Goal: Ask a question

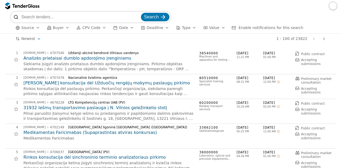
click at [61, 16] on input "search" at bounding box center [80, 17] width 119 height 11
paste input "4627057"
type input "4627057"
click at [147, 16] on span "Search" at bounding box center [151, 16] width 15 height 5
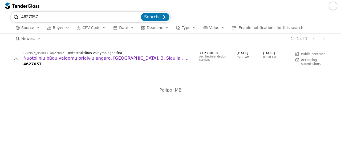
click at [102, 60] on h2 "Nuotoliniu būdu valdomų orlaivių angaro, [GEOGRAPHIC_DATA]. 3, Šiauliai, projek…" at bounding box center [108, 58] width 171 height 6
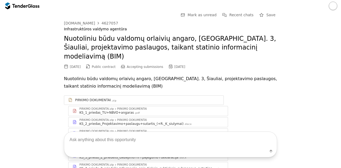
click at [135, 137] on textarea at bounding box center [170, 140] width 213 height 16
type textarea "ar yra numatyta darbų pradžia?"
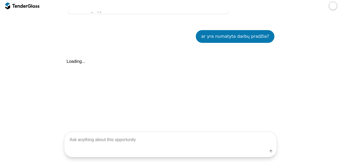
scroll to position [248, 0]
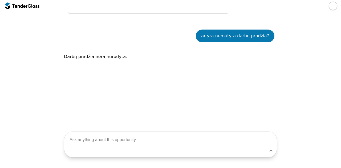
click at [127, 145] on textarea at bounding box center [170, 140] width 213 height 16
type textarea "kada statybos darbai numatyti?"
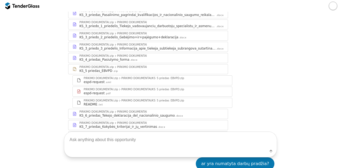
scroll to position [116, 0]
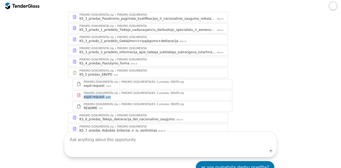
drag, startPoint x: 335, startPoint y: 90, endPoint x: 335, endPoint y: 81, distance: 8.8
click at [335, 81] on div "Go Back Mark as unread Recent chats Start a new chat Save [DOMAIN_NAME] 4627057…" at bounding box center [170, 100] width 341 height 411
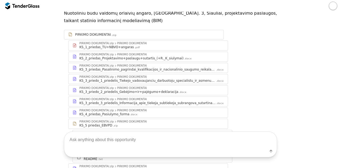
scroll to position [65, 0]
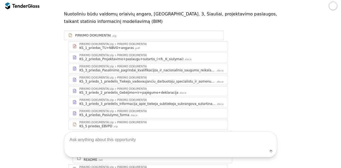
click at [152, 46] on div "KS_1_priedas_TU+NBVO+angaras .pdf" at bounding box center [151, 48] width 144 height 4
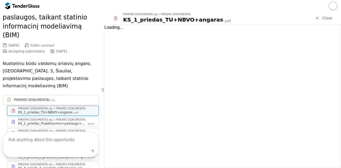
scroll to position [105, 0]
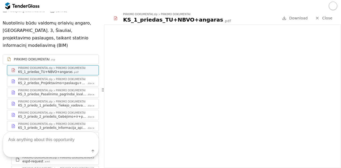
click at [33, 137] on textarea at bounding box center [51, 140] width 96 height 16
type textarea "koks projektavimo terminas?"
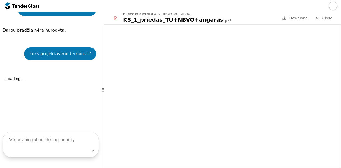
scroll to position [385, 0]
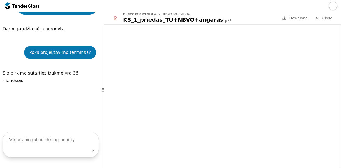
click at [341, 113] on div at bounding box center [222, 97] width 237 height 144
click at [71, 137] on textarea at bounding box center [51, 140] width 96 height 16
type textarea "o nėra išskirta kiek projektavimas užtruks?"
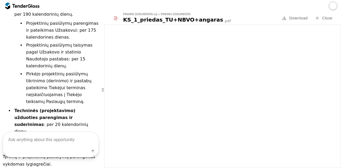
scroll to position [606, 0]
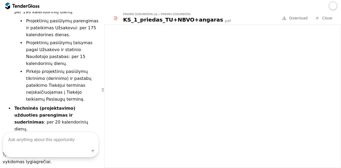
click at [55, 144] on textarea at bounding box center [51, 140] width 96 height 16
type textarea "kiek etapu yra?"
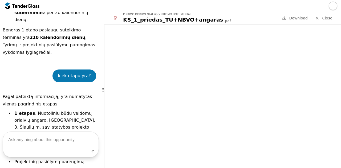
scroll to position [726, 0]
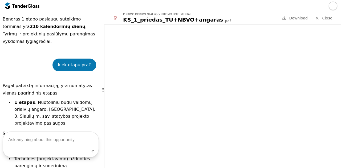
click at [67, 142] on textarea at bounding box center [51, 140] width 96 height 16
type textarea "ar yra dar etapu?"
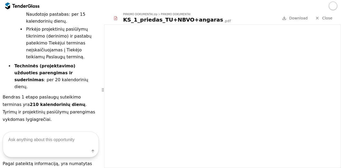
scroll to position [645, 0]
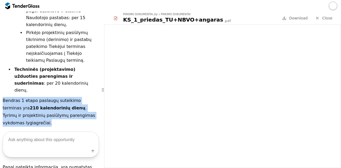
drag, startPoint x: 2, startPoint y: 52, endPoint x: 30, endPoint y: 73, distance: 34.6
copy p "Bendras 1 etapo paslaugų suteikimo terminas yra 210 kalendorinių dienų . Tyrimų…"
